Goal: Use online tool/utility: Utilize a website feature to perform a specific function

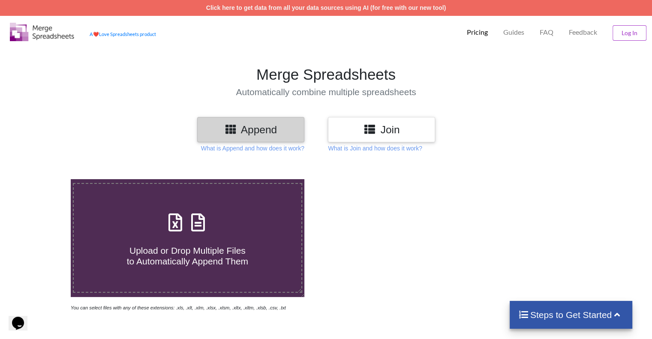
click at [189, 232] on span at bounding box center [187, 223] width 45 height 20
click at [45, 179] on input "Upload or Drop Multiple Files to Automatically Append Them" at bounding box center [45, 179] width 0 height 0
type input "C:\fakepath\Manelisi_ADMIN 2025 SEM 2.xlsx"
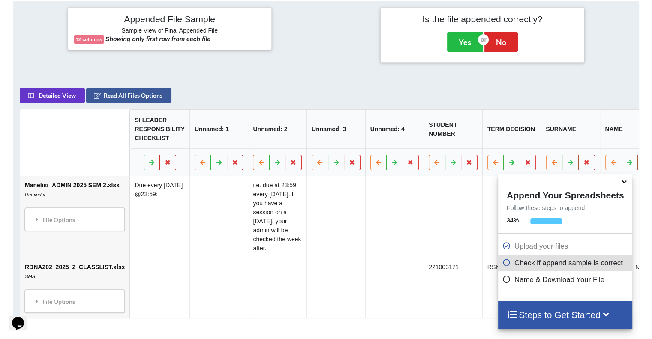
scroll to position [338, 0]
click at [625, 183] on icon at bounding box center [624, 181] width 9 height 8
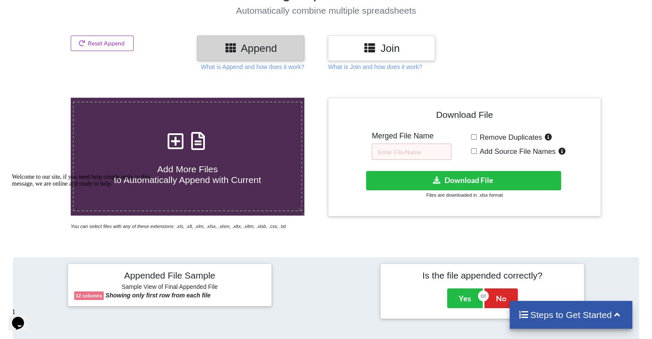
scroll to position [0, 0]
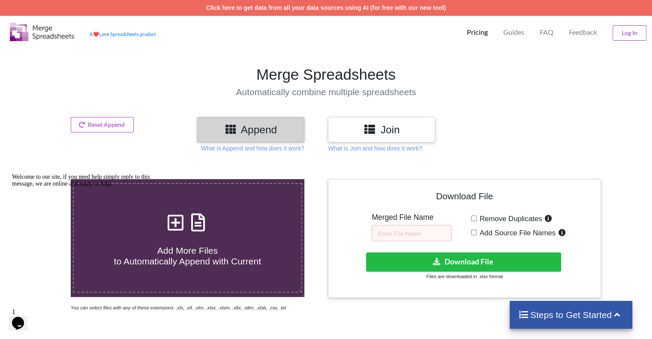
click at [363, 133] on h3 "Join" at bounding box center [381, 129] width 94 height 12
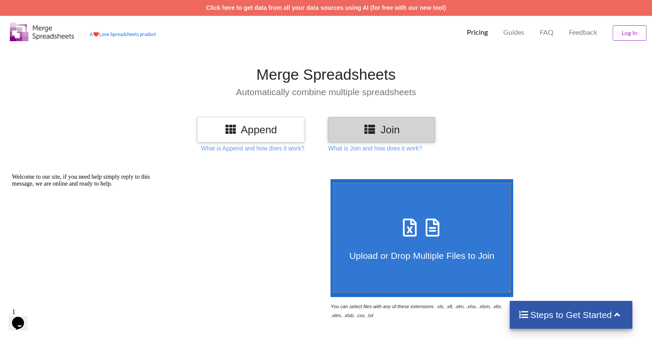
click at [424, 228] on icon at bounding box center [432, 223] width 21 height 18
click at [328, 179] on input "Upload or Drop Multiple Files to Join" at bounding box center [328, 179] width 0 height 0
type input "C:\fakepath\Manelisi_ADMIN 2025 SEM 2.xlsx"
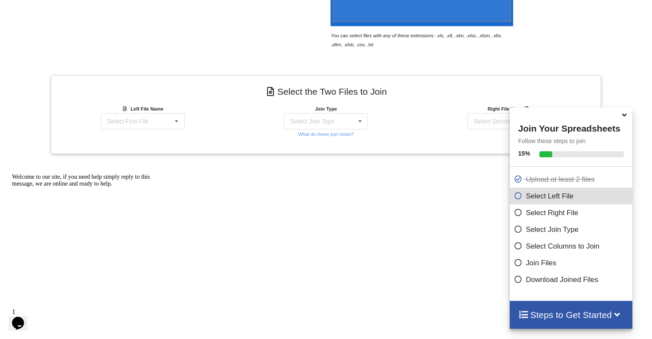
scroll to position [314, 0]
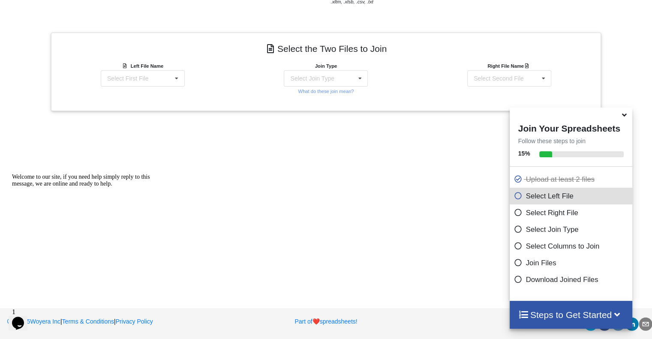
click at [621, 116] on icon at bounding box center [624, 114] width 9 height 8
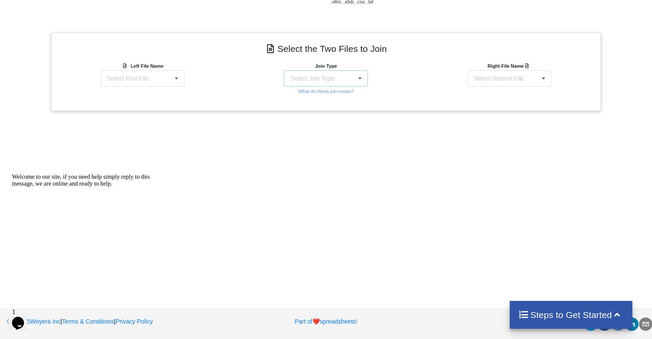
click at [361, 78] on icon at bounding box center [360, 79] width 13 height 16
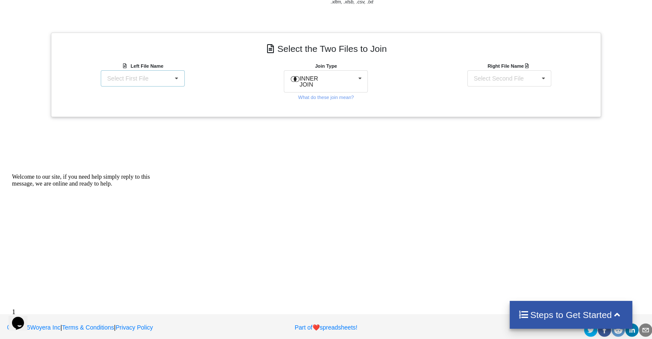
click at [168, 78] on div "Select First File Manelisi_ADMIN 2025 SEM 2.xlsx : Reminder RDNA202_2025_2_CLAS…" at bounding box center [143, 78] width 84 height 16
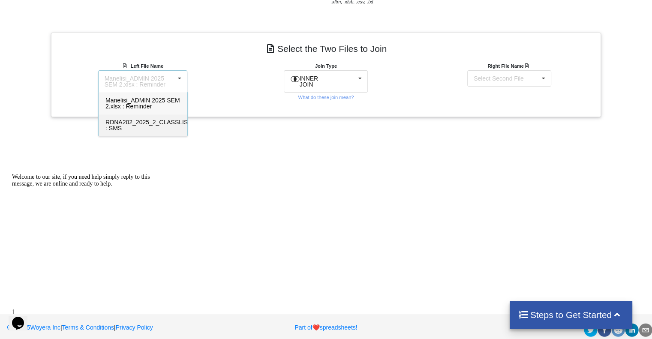
click at [159, 126] on div "RDNA202_2025_2_CLASSLIST.xlsx : SMS" at bounding box center [143, 125] width 89 height 22
